Goal: Task Accomplishment & Management: Use online tool/utility

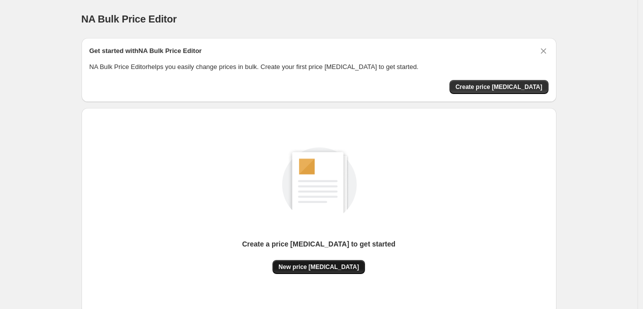
click at [308, 273] on button "New price [MEDICAL_DATA]" at bounding box center [319, 267] width 93 height 14
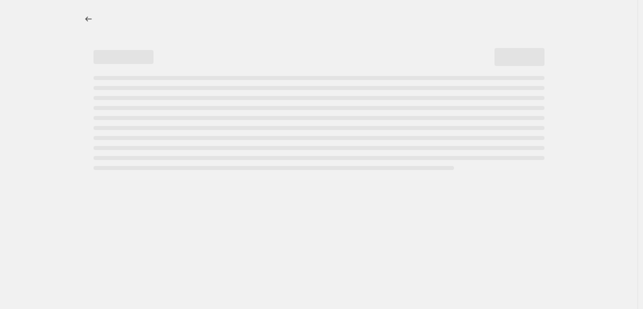
select select "percentage"
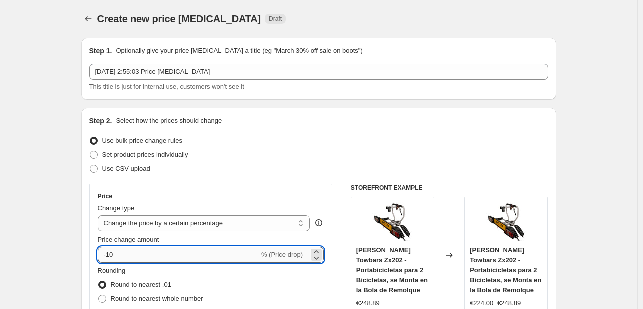
click at [152, 261] on input "-10" at bounding box center [179, 255] width 162 height 16
type input "-1"
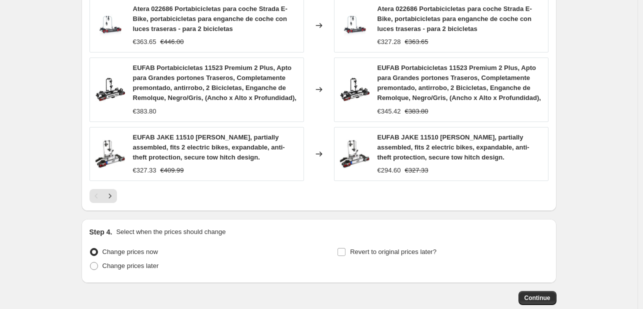
scroll to position [767, 0]
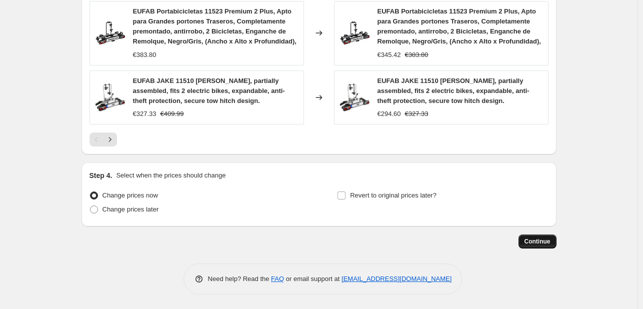
type input "-35"
click at [524, 243] on button "Continue" at bounding box center [538, 242] width 38 height 14
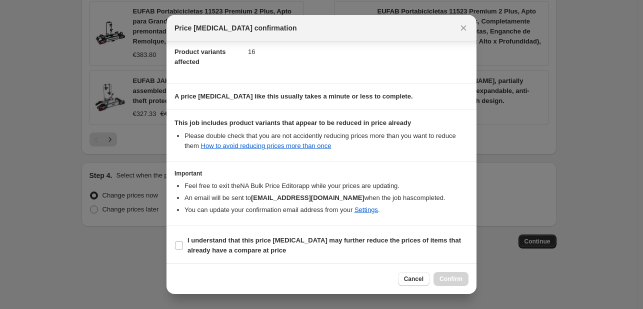
scroll to position [111, 0]
drag, startPoint x: 236, startPoint y: 234, endPoint x: 351, endPoint y: 249, distance: 116.1
click at [236, 236] on b "I understand that this price [MEDICAL_DATA] may further reduce the prices of it…" at bounding box center [325, 245] width 274 height 18
click at [183, 241] on input "I understand that this price [MEDICAL_DATA] may further reduce the prices of it…" at bounding box center [179, 245] width 8 height 8
checkbox input "true"
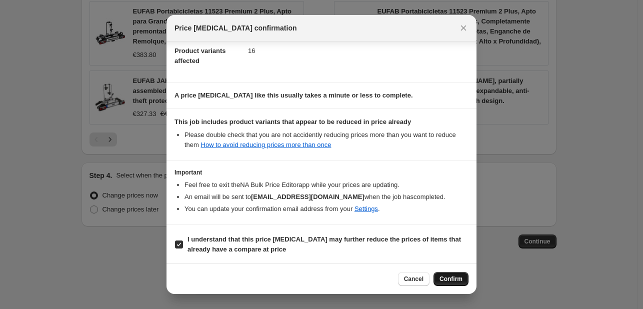
click at [452, 277] on span "Confirm" at bounding box center [451, 279] width 23 height 8
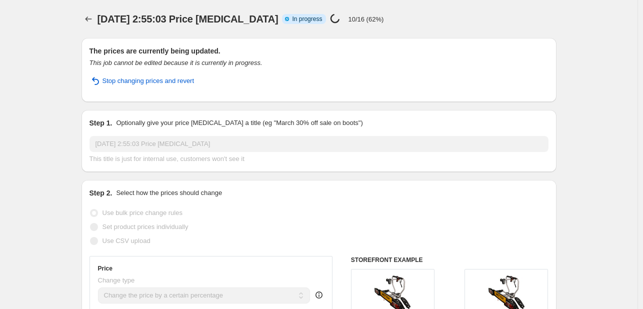
select select "percentage"
